Goal: Check status: Check status

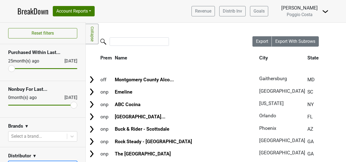
click at [32, 9] on link "BreakDown" at bounding box center [32, 10] width 31 height 11
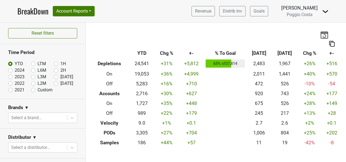
click at [60, 76] on label "[DATE]" at bounding box center [66, 76] width 13 height 7
click at [54, 76] on input "[DATE]" at bounding box center [65, 75] width 22 height 5
radio input "true"
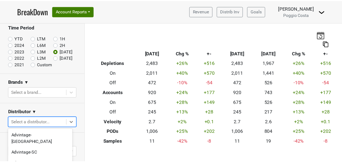
scroll to position [48, 0]
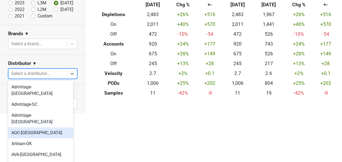
click at [53, 113] on body "BreakDown Account Reports SuperRanker Map Award Progress Chain Compliance CRM N…" at bounding box center [171, 33] width 342 height 162
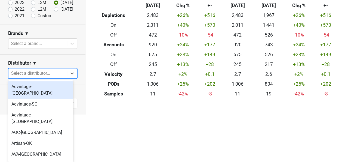
scroll to position [0, 0]
click at [48, 87] on div "Advintage-[GEOGRAPHIC_DATA]" at bounding box center [40, 89] width 65 height 17
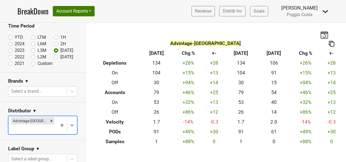
click at [51, 121] on body "BreakDown Account Reports SuperRanker Map Award Progress Chain Compliance CRM N…" at bounding box center [173, 81] width 346 height 162
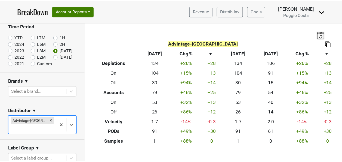
scroll to position [48, 0]
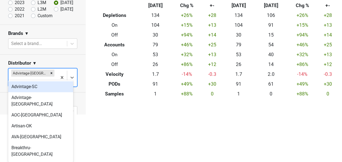
click at [49, 90] on div "Advintage-SC" at bounding box center [40, 86] width 65 height 11
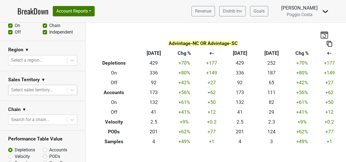
scroll to position [217, 0]
click at [48, 59] on div at bounding box center [37, 60] width 53 height 8
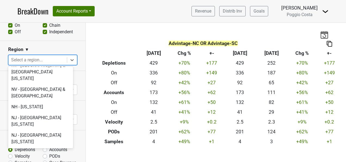
scroll to position [1141, 0]
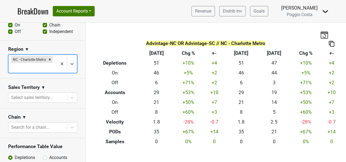
scroll to position [217, 0]
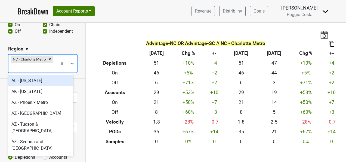
click at [50, 66] on div at bounding box center [32, 68] width 43 height 8
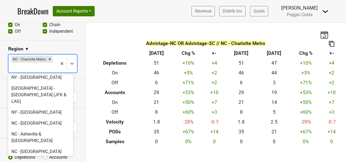
scroll to position [1306, 0]
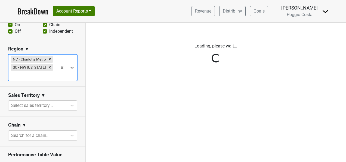
scroll to position [217, 0]
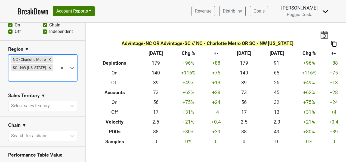
click at [331, 44] on img at bounding box center [333, 44] width 5 height 6
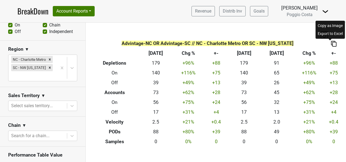
click at [331, 26] on div "Copy as Image" at bounding box center [330, 26] width 27 height 8
